Goal: Find specific page/section: Find specific page/section

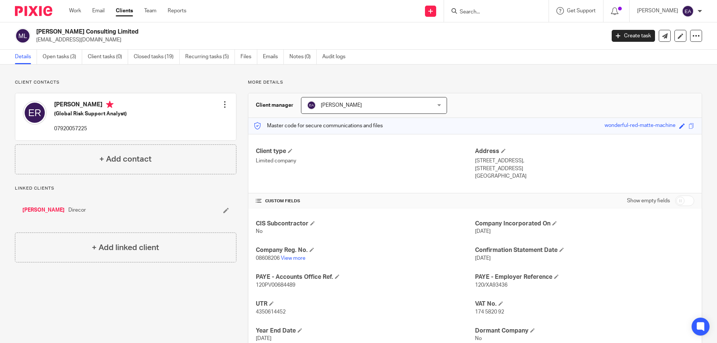
click at [491, 13] on input "Search" at bounding box center [492, 12] width 67 height 7
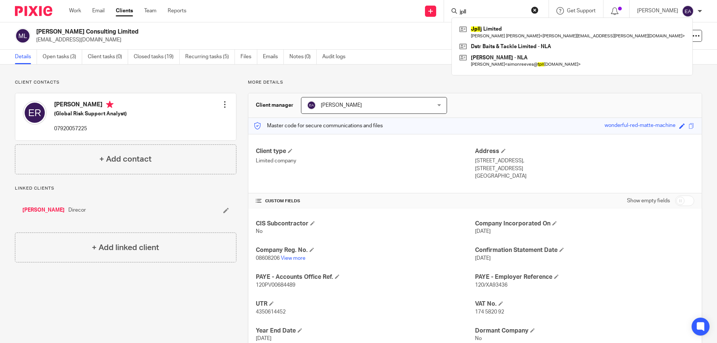
type input "jpll"
click button "submit" at bounding box center [0, 0] width 0 height 0
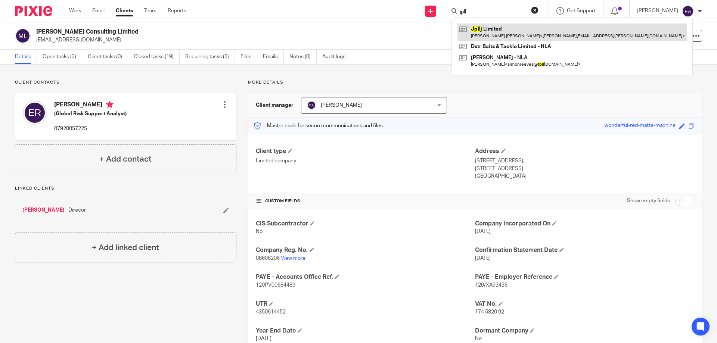
click at [508, 27] on link at bounding box center [572, 32] width 229 height 17
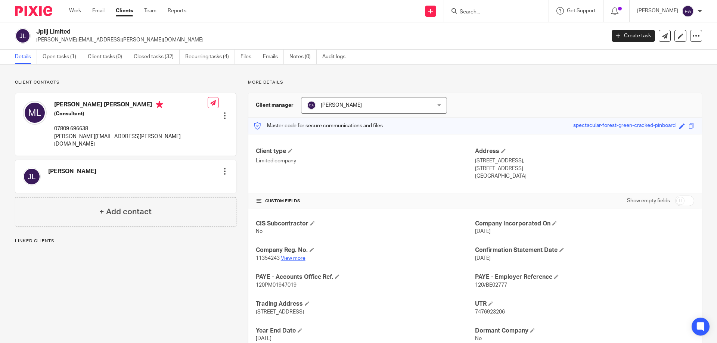
click at [297, 258] on link "View more" at bounding box center [293, 258] width 25 height 5
